Goal: Task Accomplishment & Management: Manage account settings

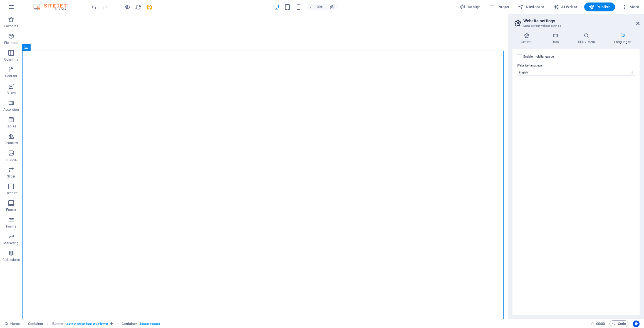
select select "41"
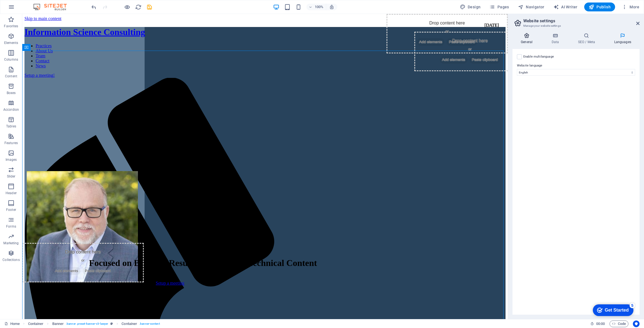
click at [486, 37] on icon at bounding box center [425, 38] width 122 height 76
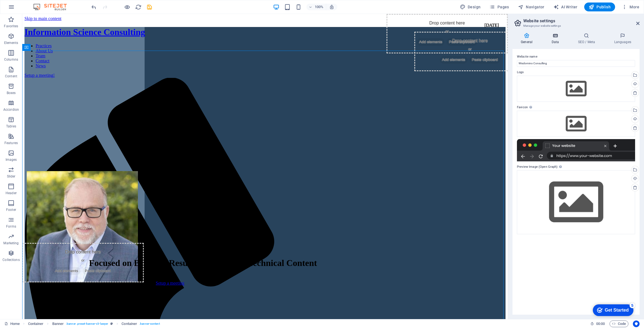
click at [472, 20] on icon at bounding box center [424, 18] width 95 height 6
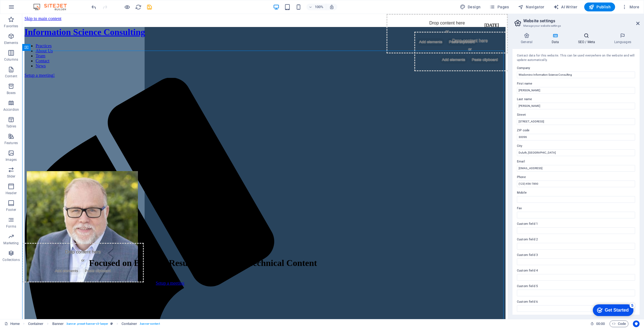
click at [587, 38] on icon at bounding box center [587, 36] width 34 height 6
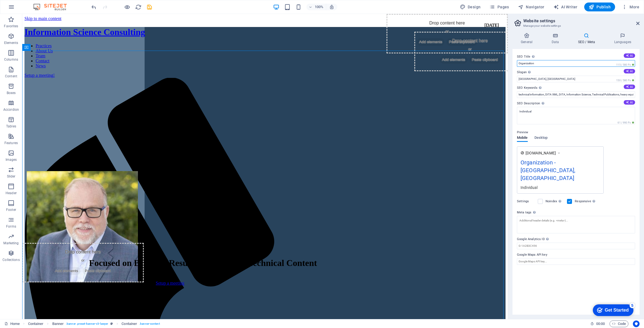
click at [527, 65] on input "Organization" at bounding box center [576, 63] width 118 height 7
type input "Technical Information Consulting"
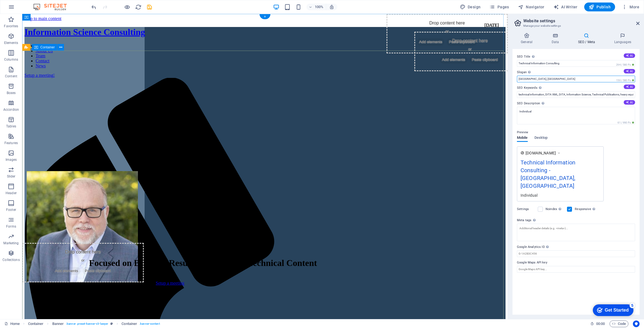
drag, startPoint x: 582, startPoint y: 94, endPoint x: 499, endPoint y: 80, distance: 84.9
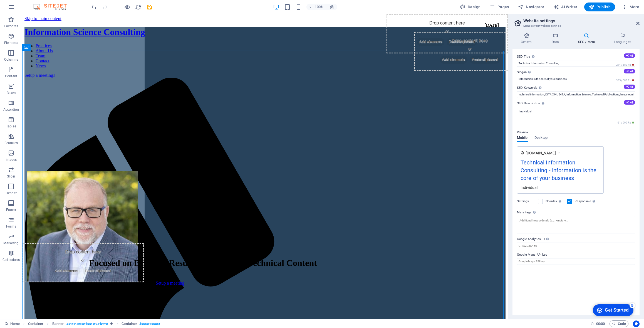
type input "Information is the core of your business"
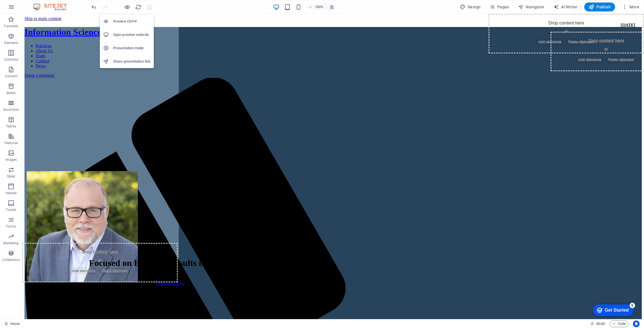
click at [120, 32] on h6 "Open preview website" at bounding box center [131, 34] width 37 height 7
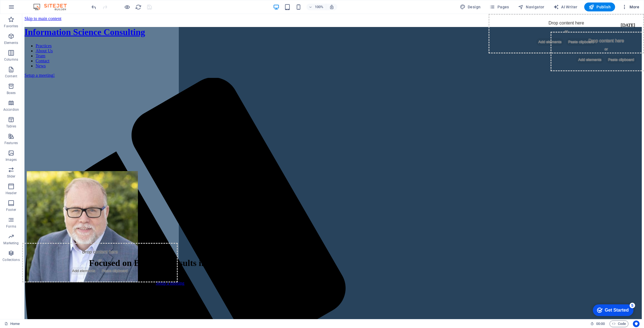
click at [0, 0] on span "More" at bounding box center [0, 0] width 0 height 0
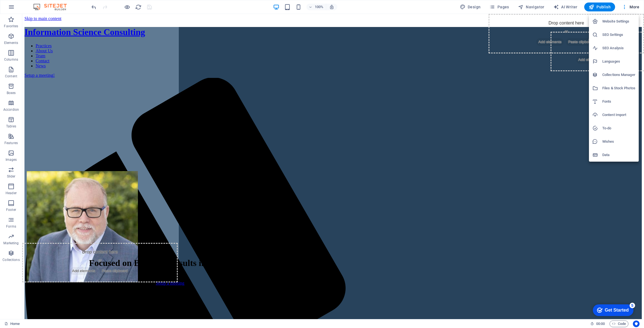
click at [618, 21] on h6 "Website Settings" at bounding box center [618, 21] width 33 height 7
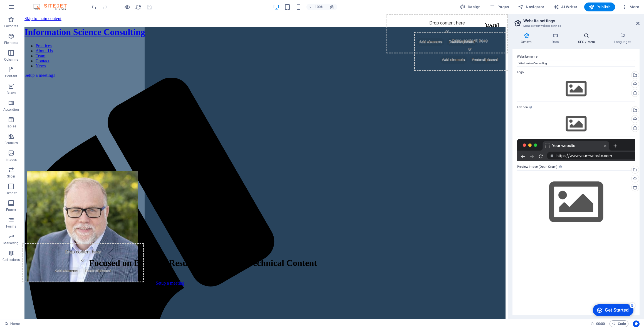
click at [586, 37] on icon at bounding box center [587, 36] width 34 height 6
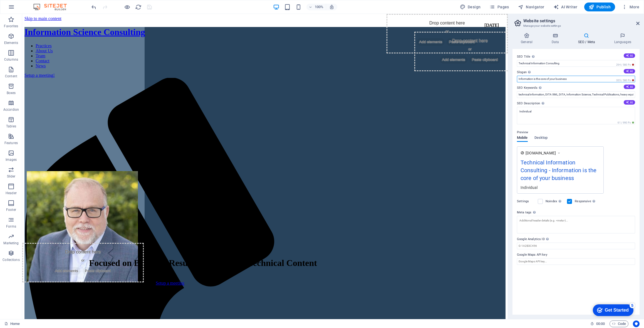
click at [536, 78] on input "Information is the core of your business" at bounding box center [576, 79] width 118 height 7
drag, startPoint x: 573, startPoint y: 79, endPoint x: 511, endPoint y: 78, distance: 61.7
click at [511, 78] on div "General Data SEO / Meta Languages Website name Wisdomino Consulting Logo Drag f…" at bounding box center [576, 173] width 136 height 291
click at [548, 78] on input "Information is the core of your business" at bounding box center [576, 79] width 118 height 7
drag, startPoint x: 551, startPoint y: 80, endPoint x: 519, endPoint y: 81, distance: 31.7
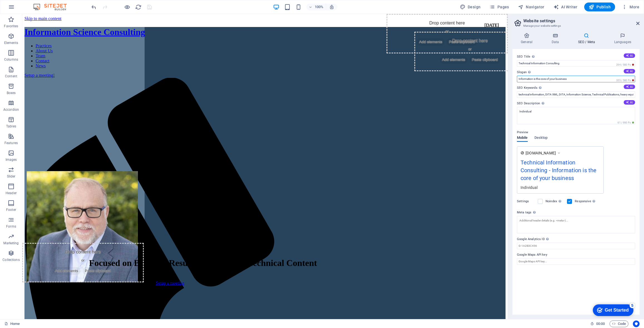
click at [519, 81] on input "Information is the core of your business" at bounding box center [576, 79] width 118 height 7
click at [536, 80] on input "Information is the core of your business" at bounding box center [576, 79] width 118 height 7
drag, startPoint x: 560, startPoint y: 94, endPoint x: 503, endPoint y: 80, distance: 58.2
click at [560, 79] on input "The core of your business" at bounding box center [576, 79] width 118 height 7
type input "The core of your business"
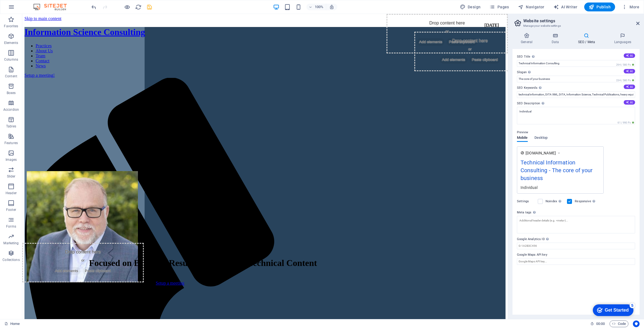
click at [617, 152] on div "[DOMAIN_NAME] Technical Information Consulting - The core of your business Indi…" at bounding box center [576, 169] width 118 height 47
